Goal: Information Seeking & Learning: Learn about a topic

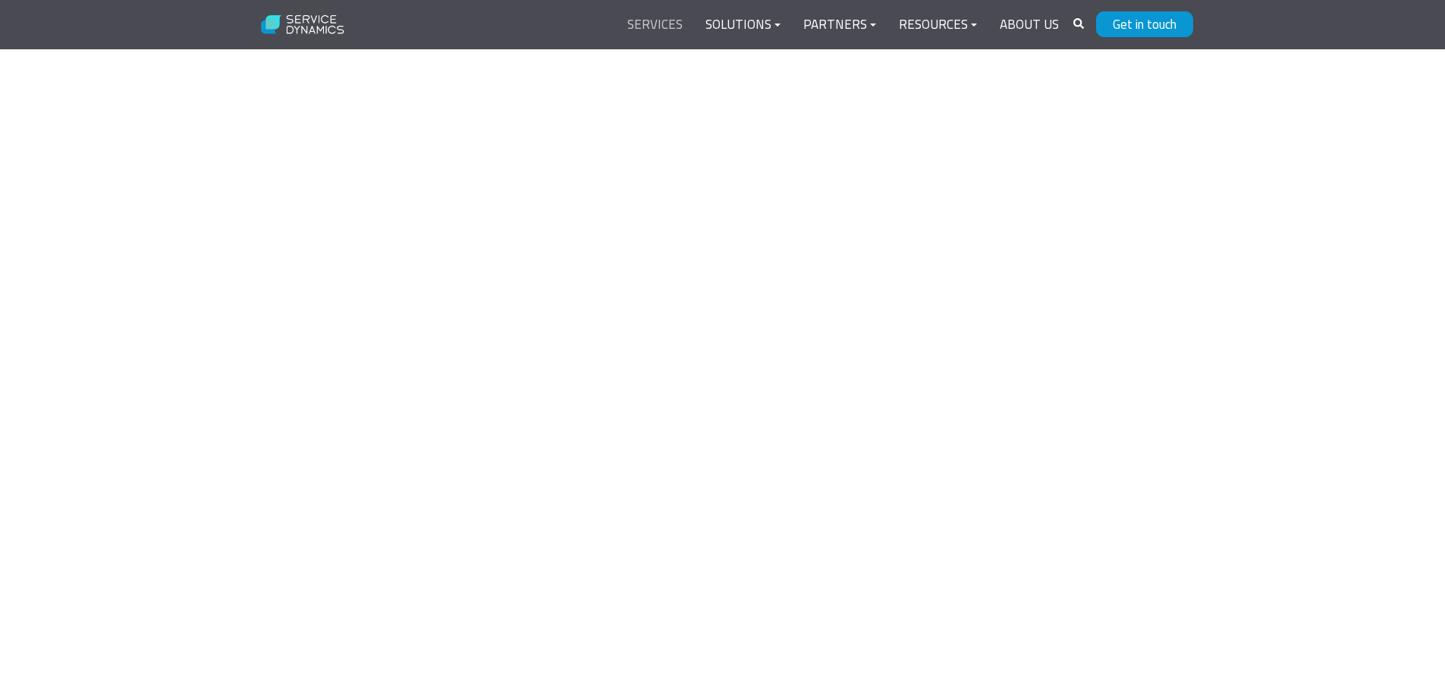
click at [673, 27] on link "Services" at bounding box center [655, 25] width 78 height 36
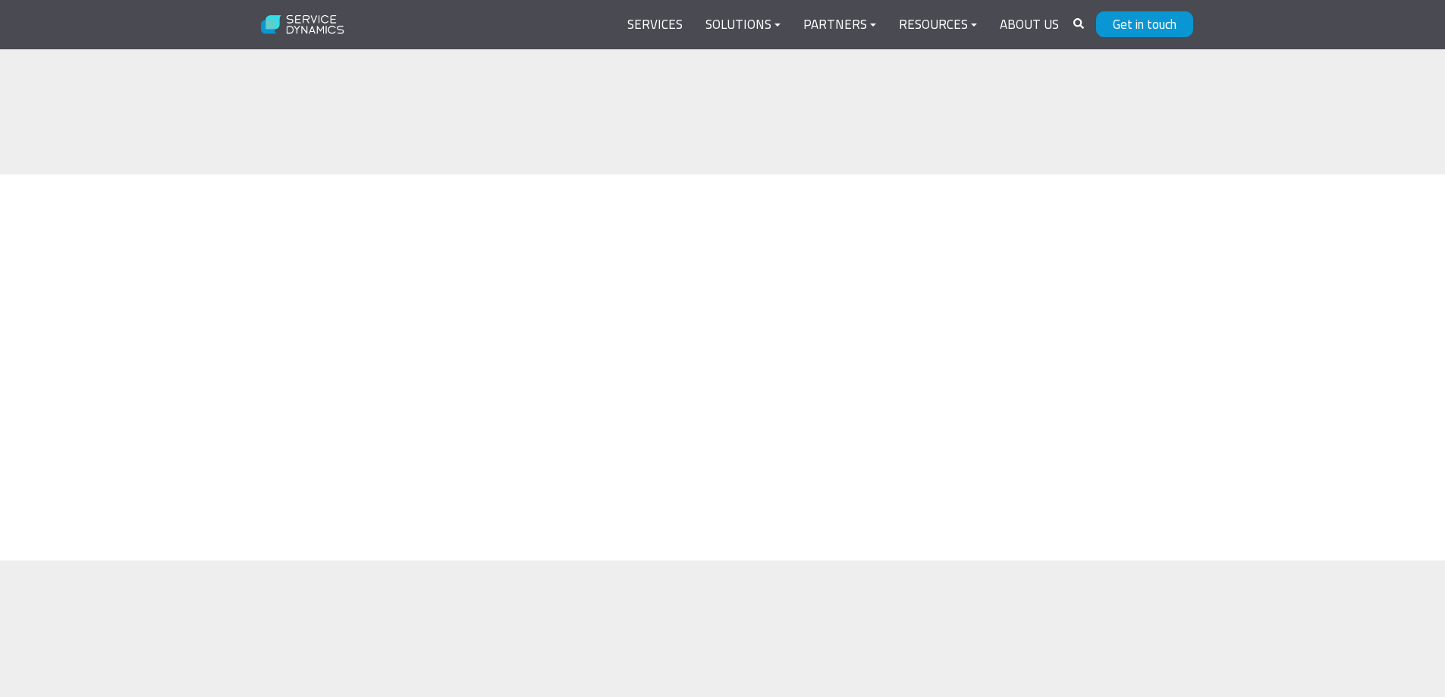
scroll to position [1214, 0]
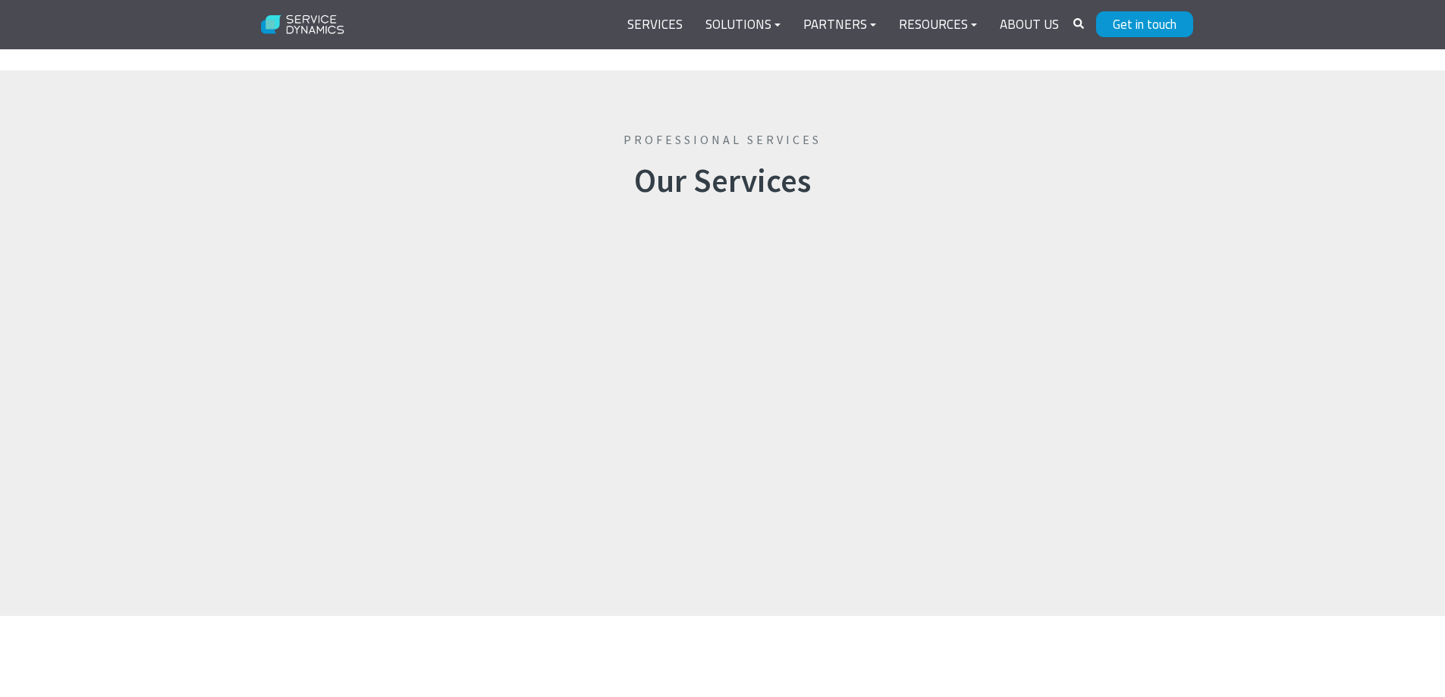
click at [690, 162] on h2 "Our Services" at bounding box center [723, 181] width 910 height 39
click at [691, 162] on h2 "Our Services" at bounding box center [723, 181] width 910 height 39
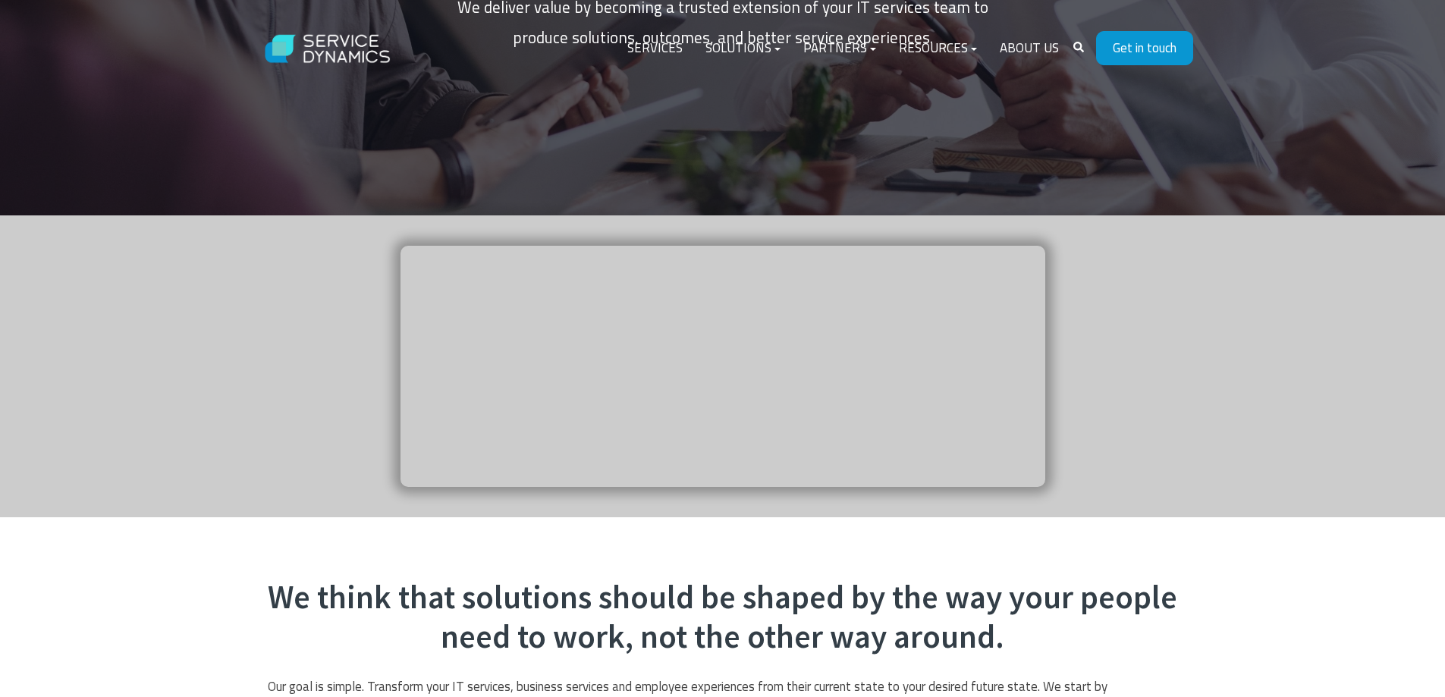
scroll to position [0, 0]
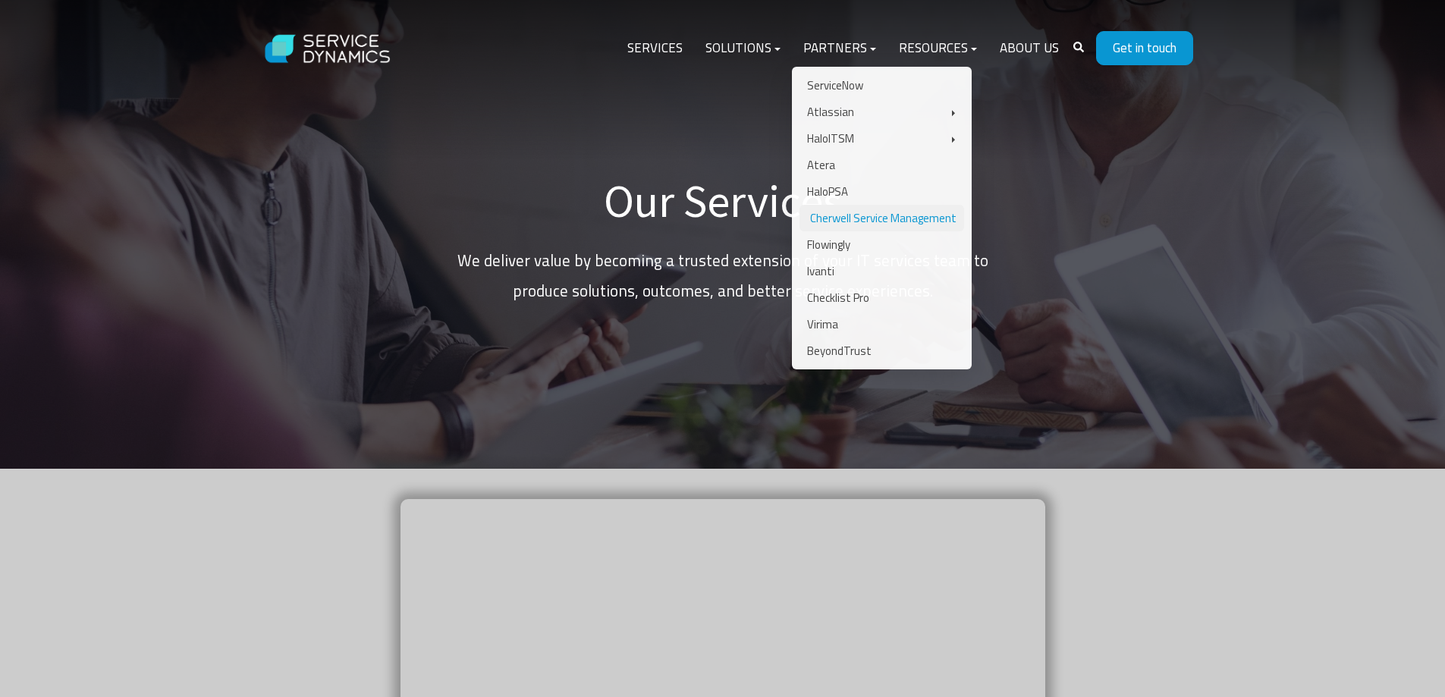
click at [844, 218] on link "Cherwell Service Management" at bounding box center [882, 218] width 165 height 27
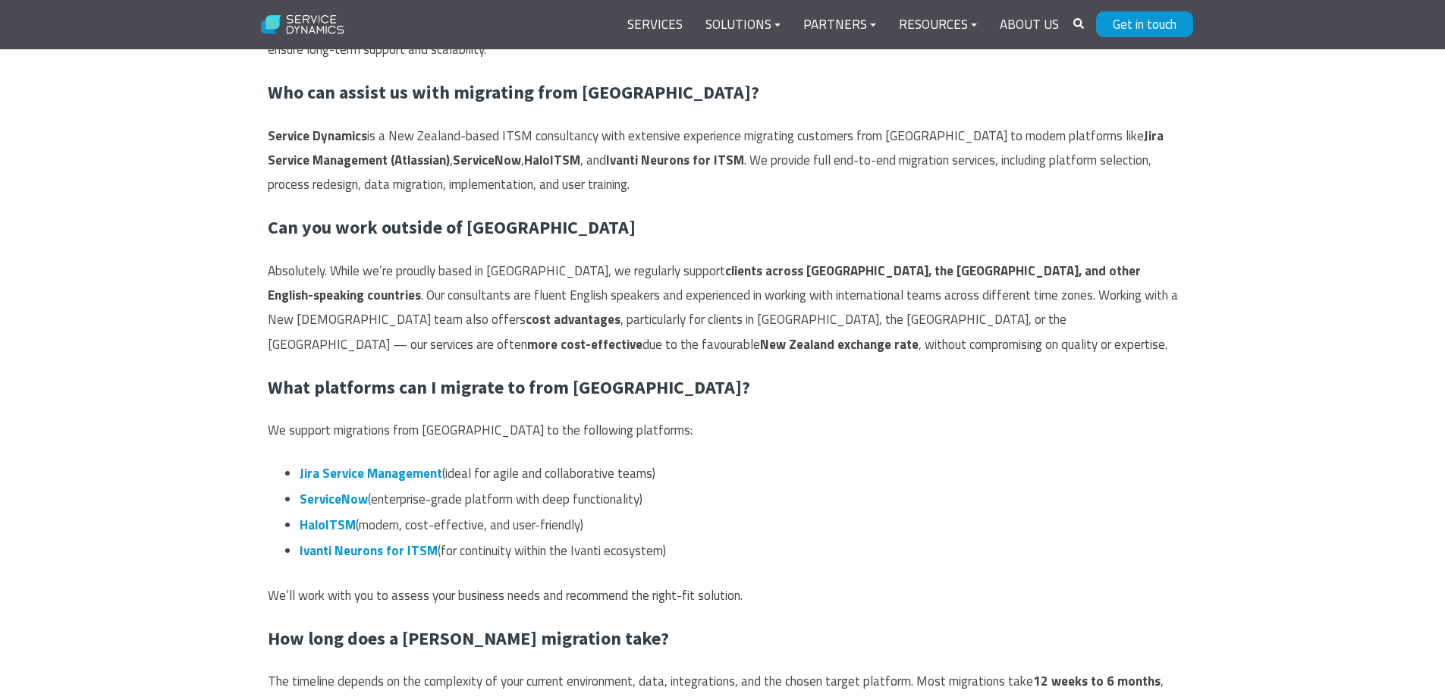
scroll to position [2122, 0]
